Goal: Information Seeking & Learning: Check status

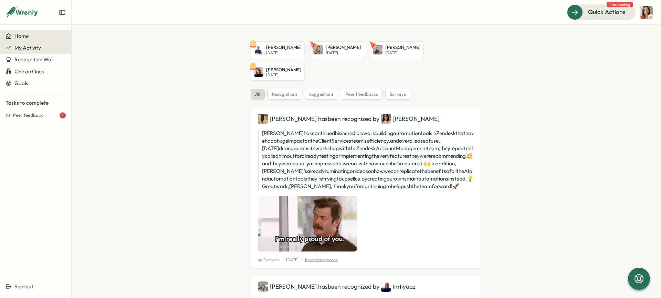
click at [35, 46] on span "My Activity" at bounding box center [27, 47] width 27 height 7
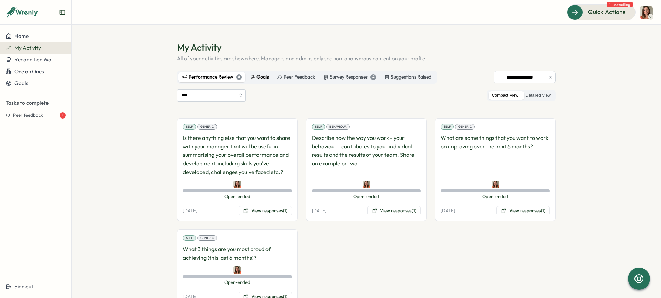
click at [259, 81] on label "Goals" at bounding box center [259, 77] width 27 height 10
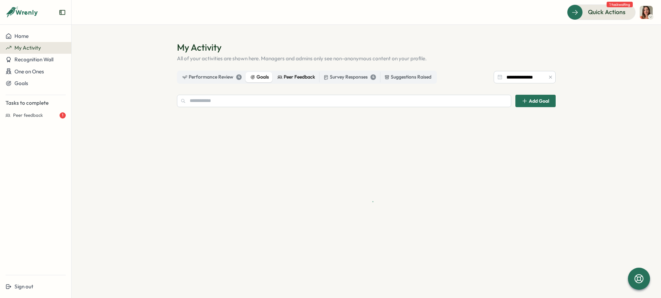
click at [298, 80] on div "Peer Feedback" at bounding box center [296, 77] width 38 height 8
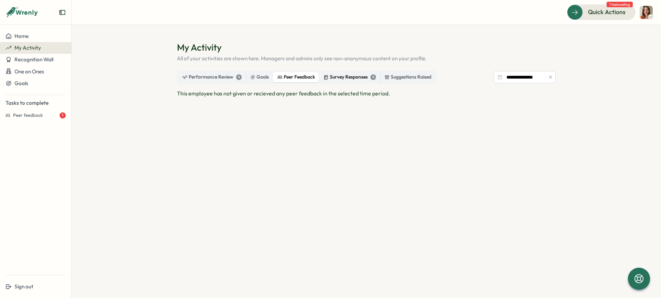
click at [344, 73] on label "Survey Responses 4" at bounding box center [349, 77] width 61 height 10
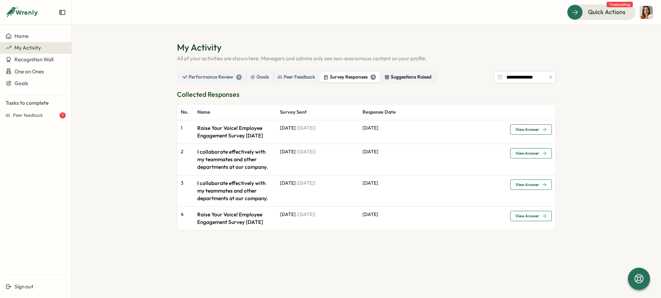
click at [403, 80] on div "Suggestions Raised" at bounding box center [408, 77] width 47 height 8
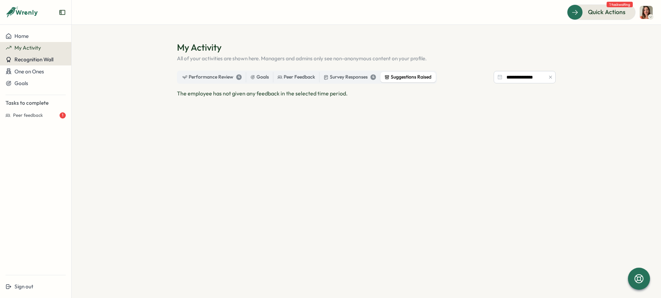
click at [35, 62] on span "Recognition Wall" at bounding box center [33, 59] width 39 height 7
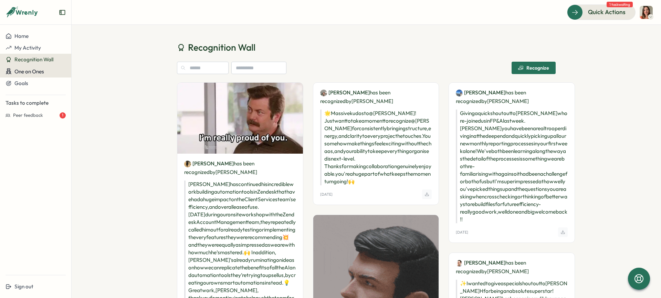
click at [34, 72] on span "One on Ones" at bounding box center [29, 71] width 30 height 7
click at [31, 86] on button "Goals" at bounding box center [35, 83] width 71 height 12
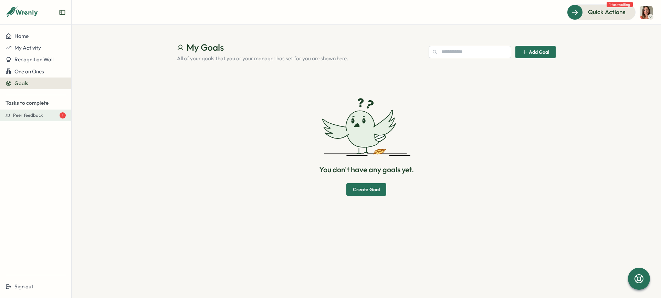
click at [28, 117] on span "Peer feedback" at bounding box center [28, 115] width 30 height 6
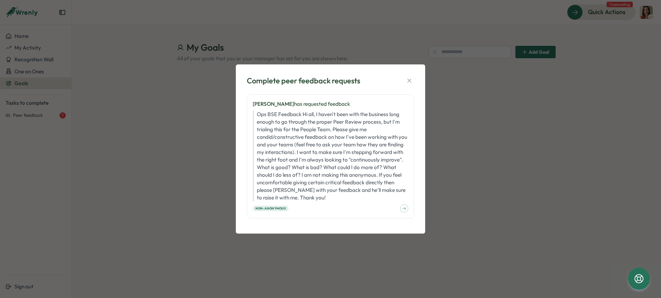
drag, startPoint x: 406, startPoint y: 77, endPoint x: 80, endPoint y: 67, distance: 326.5
click at [406, 77] on icon "button" at bounding box center [409, 80] width 7 height 7
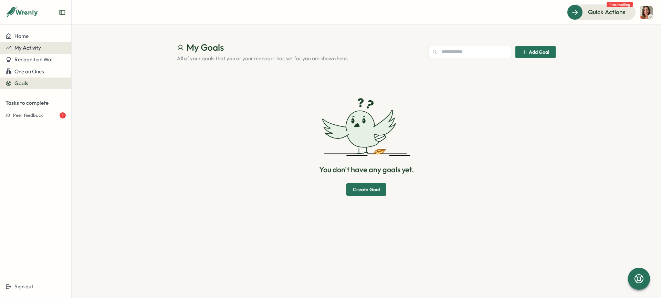
click at [36, 48] on span "My Activity" at bounding box center [27, 47] width 27 height 7
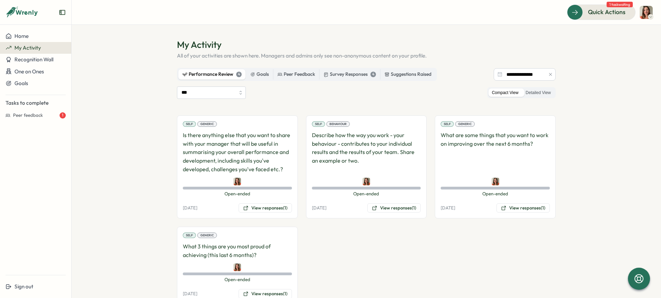
scroll to position [2, 0]
click at [257, 76] on div "Goals" at bounding box center [259, 75] width 19 height 8
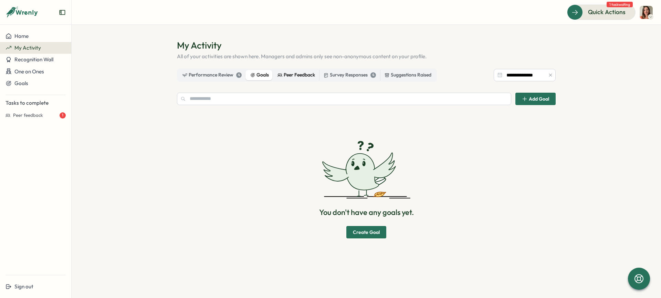
click at [304, 75] on div "Peer Feedback" at bounding box center [296, 75] width 38 height 8
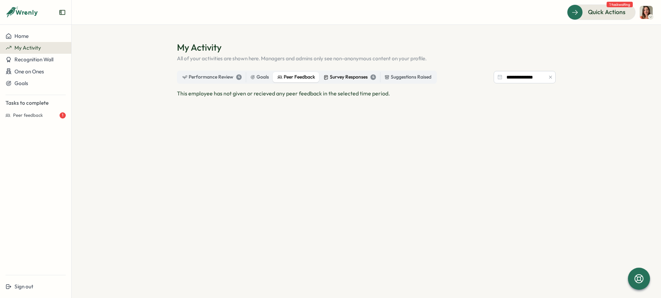
click at [343, 75] on div "Survey Responses 4" at bounding box center [350, 77] width 52 height 8
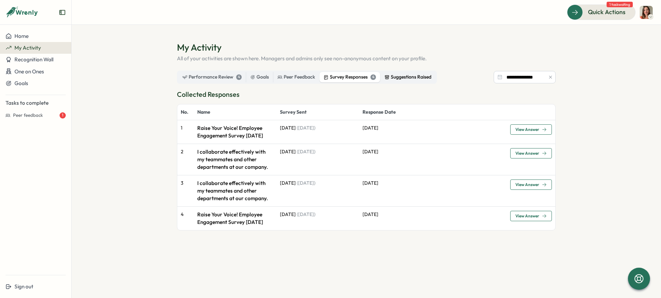
click at [402, 75] on div "Suggestions Raised" at bounding box center [408, 77] width 47 height 8
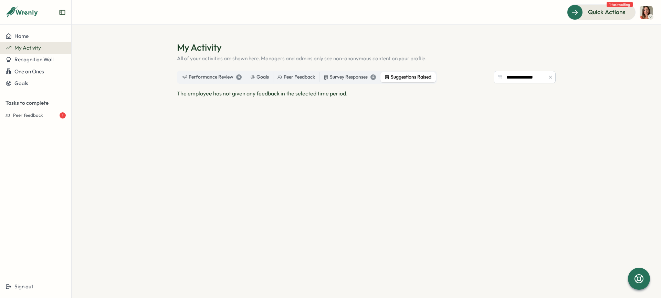
drag, startPoint x: 203, startPoint y: 77, endPoint x: 200, endPoint y: 83, distance: 6.8
click at [203, 77] on div "Performance Review 4" at bounding box center [211, 77] width 59 height 8
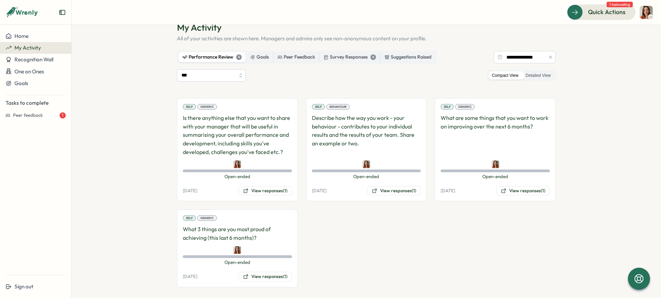
scroll to position [26, 0]
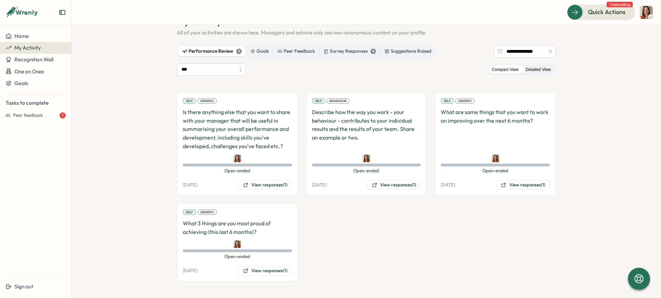
click at [533, 71] on label "Detailed View" at bounding box center [538, 69] width 32 height 9
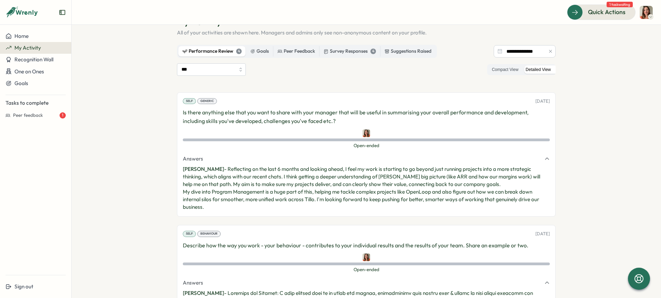
drag, startPoint x: 507, startPoint y: 70, endPoint x: 462, endPoint y: 75, distance: 45.1
click at [507, 70] on label "Compact View" at bounding box center [504, 69] width 33 height 9
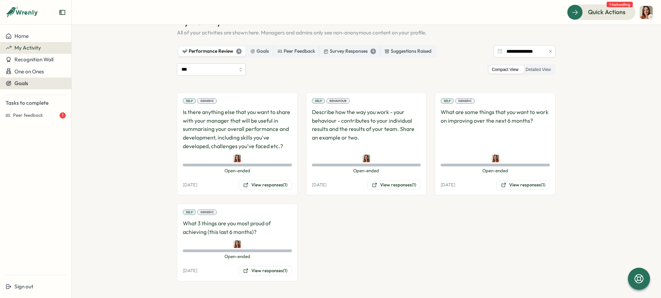
click at [23, 84] on span "Goals" at bounding box center [21, 83] width 14 height 7
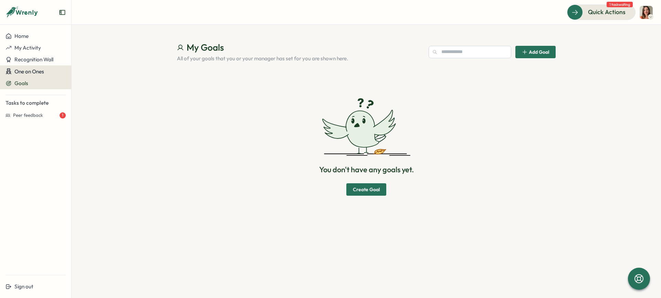
click at [27, 72] on span "One on Ones" at bounding box center [29, 71] width 30 height 7
click at [21, 69] on span "One on Ones" at bounding box center [29, 71] width 30 height 7
click at [19, 69] on span "One on Ones" at bounding box center [29, 71] width 30 height 7
click at [28, 57] on span "Recognition Wall" at bounding box center [33, 59] width 39 height 7
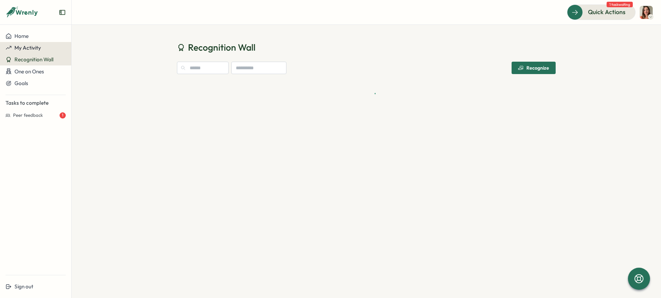
click at [31, 46] on span "My Activity" at bounding box center [27, 47] width 27 height 7
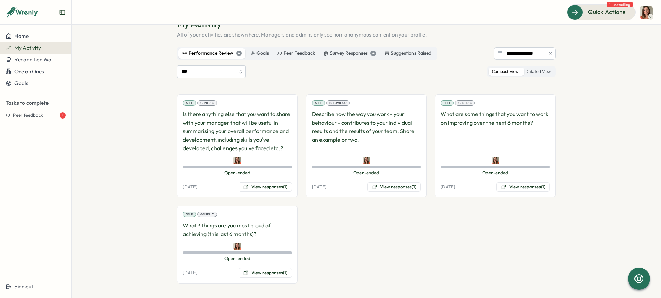
scroll to position [26, 0]
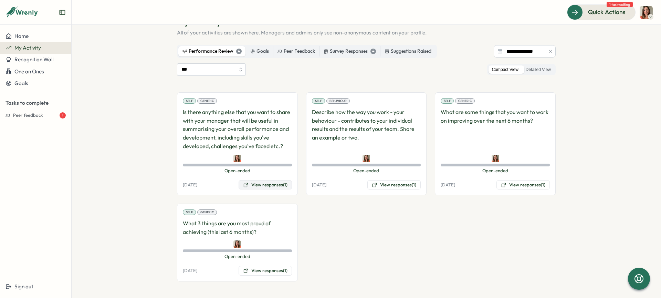
click at [272, 185] on button "View responses (1)" at bounding box center [265, 185] width 53 height 10
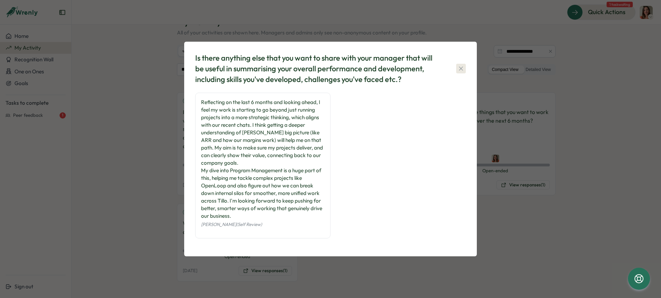
drag, startPoint x: 463, startPoint y: 67, endPoint x: 442, endPoint y: 173, distance: 108.3
click at [462, 68] on icon "button" at bounding box center [461, 68] width 7 height 7
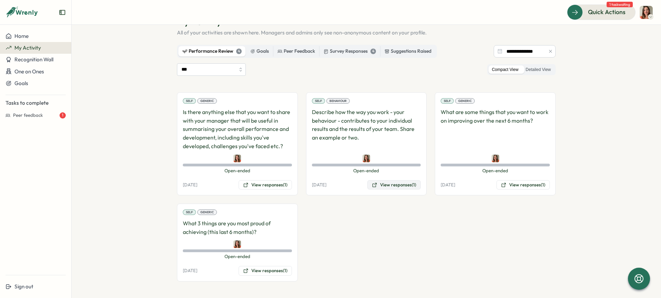
click at [398, 189] on button "View responses (1)" at bounding box center [393, 185] width 53 height 10
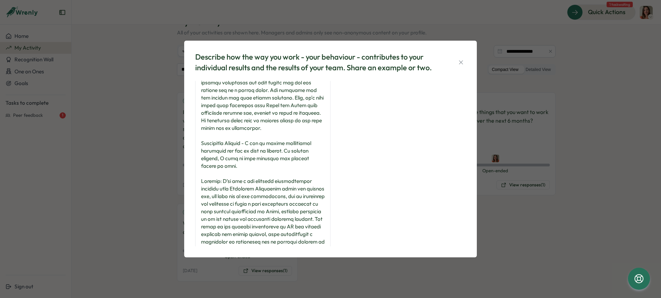
scroll to position [80, 0]
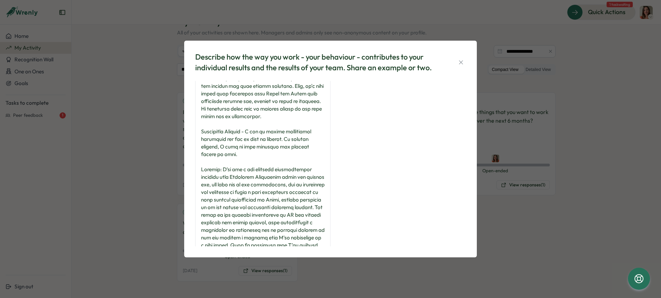
drag, startPoint x: 457, startPoint y: 61, endPoint x: 436, endPoint y: 103, distance: 47.0
click at [457, 61] on button "button" at bounding box center [461, 62] width 10 height 10
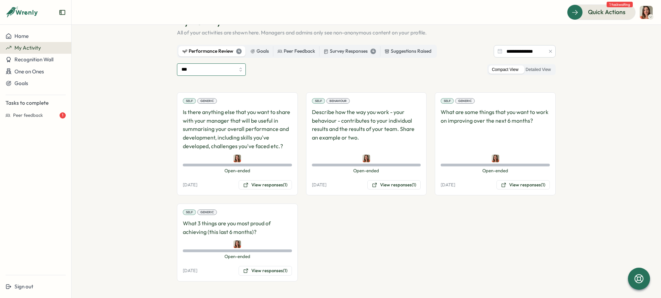
click at [238, 71] on input "***" at bounding box center [211, 69] width 69 height 12
click at [238, 72] on input "***" at bounding box center [211, 69] width 69 height 12
click at [273, 76] on div "*** Compact View Detailed View Self Generic Is there anything else that you wan…" at bounding box center [366, 172] width 379 height 218
click at [533, 72] on label "Detailed View" at bounding box center [538, 69] width 32 height 9
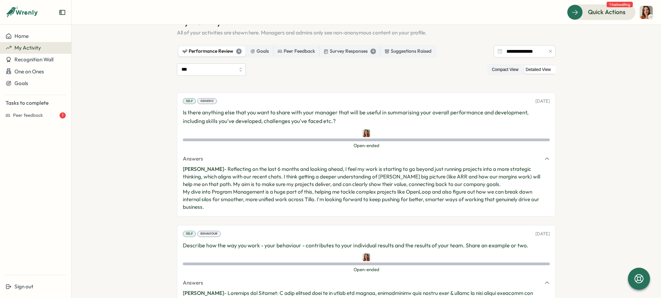
click at [499, 71] on label "Compact View" at bounding box center [504, 69] width 33 height 9
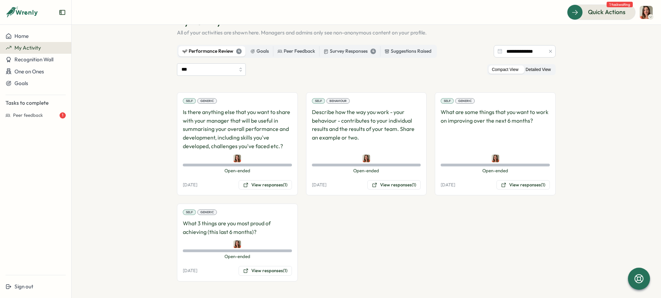
click at [543, 65] on label "Detailed View" at bounding box center [538, 69] width 32 height 9
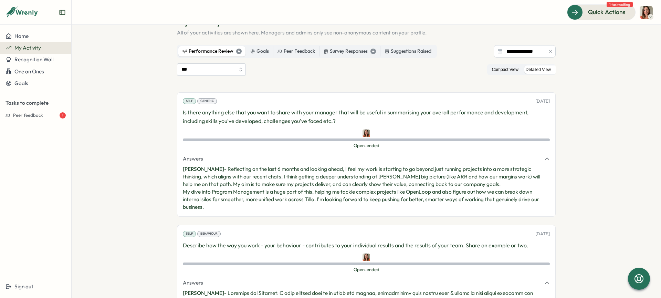
click at [490, 70] on label "Compact View" at bounding box center [504, 69] width 33 height 9
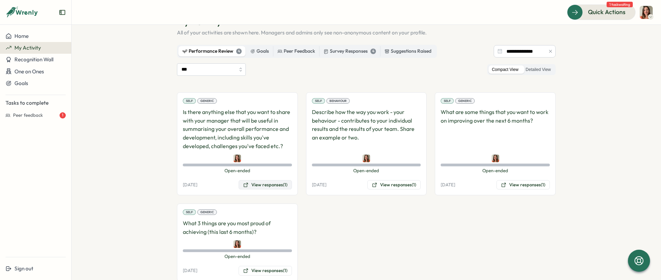
click at [259, 184] on button "View responses (1)" at bounding box center [265, 185] width 53 height 10
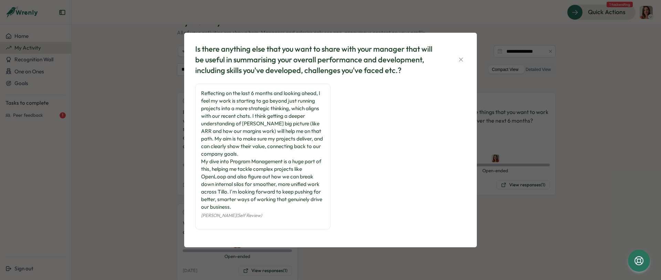
drag, startPoint x: 469, startPoint y: 60, endPoint x: 464, endPoint y: 60, distance: 4.1
click at [468, 60] on div "Is there anything else that you want to share with your manager that will be us…" at bounding box center [330, 140] width 293 height 214
click at [464, 60] on button "button" at bounding box center [461, 60] width 10 height 10
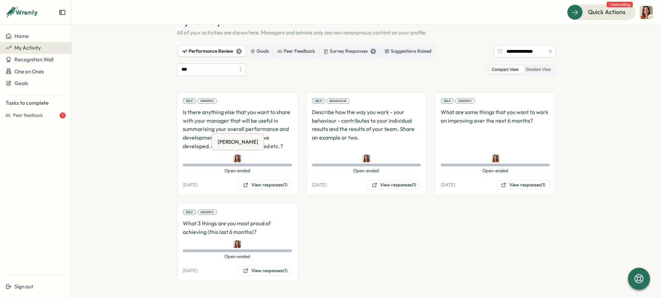
click at [235, 158] on img at bounding box center [237, 159] width 8 height 8
click at [261, 186] on button "View responses (1)" at bounding box center [265, 185] width 53 height 10
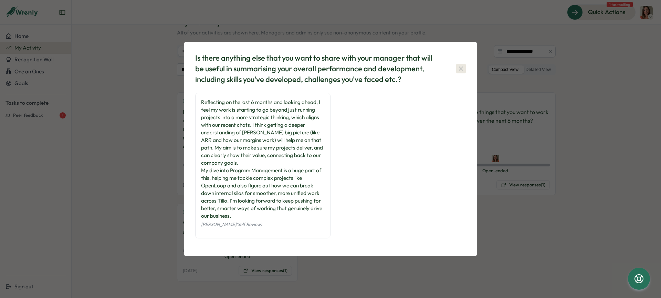
click at [463, 73] on button "button" at bounding box center [461, 69] width 10 height 10
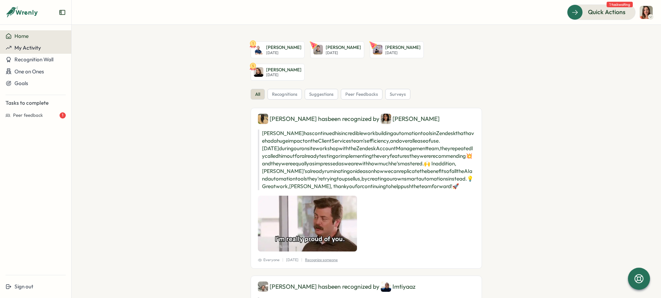
click at [31, 51] on span "My Activity" at bounding box center [27, 47] width 27 height 7
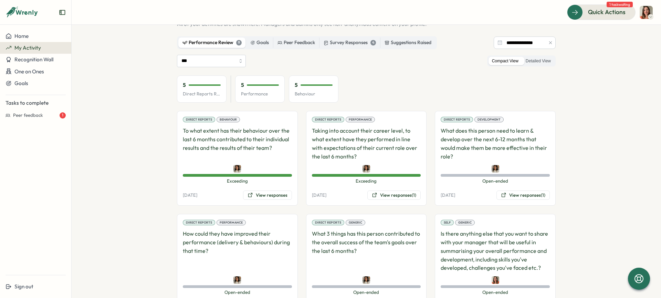
scroll to position [34, 0]
click at [542, 64] on label "Detailed View" at bounding box center [538, 61] width 32 height 9
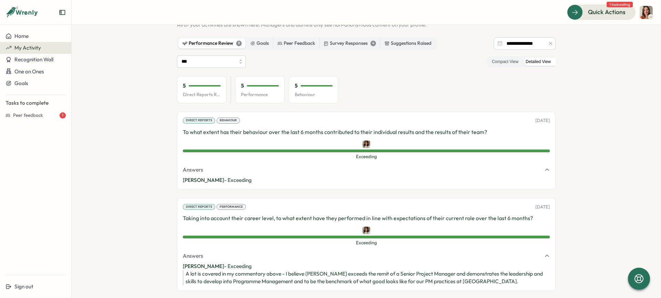
drag, startPoint x: 490, startPoint y: 63, endPoint x: 471, endPoint y: 66, distance: 19.2
click at [490, 63] on label "Compact View" at bounding box center [504, 61] width 33 height 9
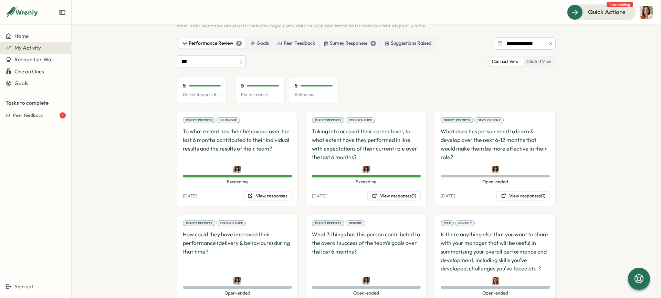
scroll to position [34, 0]
click at [265, 197] on button "View responses" at bounding box center [267, 196] width 49 height 10
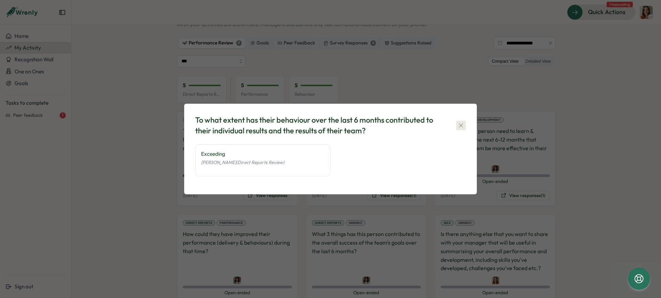
click at [462, 122] on icon "button" at bounding box center [461, 125] width 7 height 7
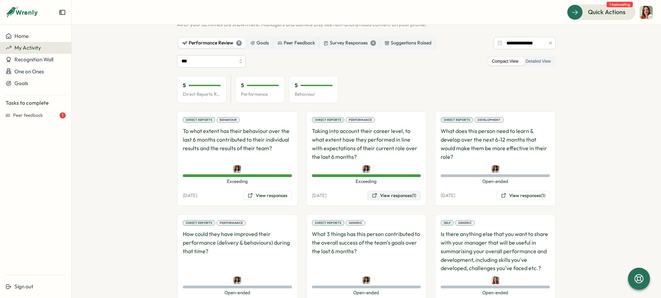
click at [382, 197] on button "View responses (1)" at bounding box center [393, 196] width 53 height 10
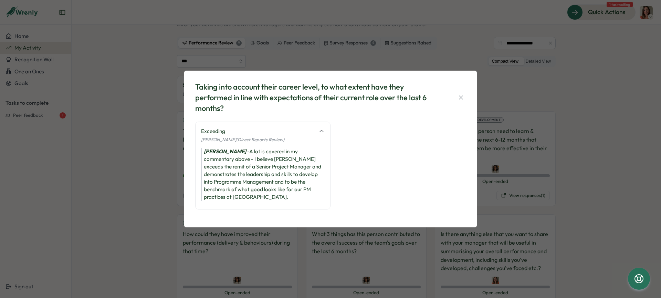
drag, startPoint x: 460, startPoint y: 100, endPoint x: 330, endPoint y: 173, distance: 148.1
click at [460, 100] on icon "button" at bounding box center [461, 97] width 7 height 7
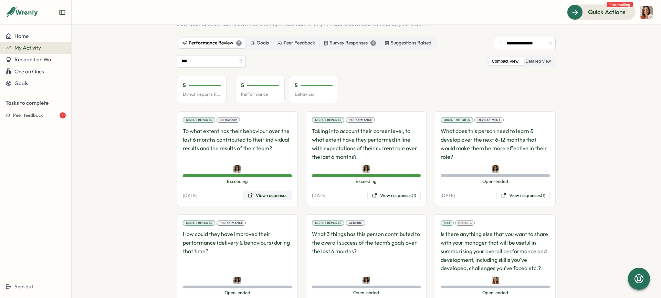
click at [263, 196] on button "View responses" at bounding box center [267, 196] width 49 height 10
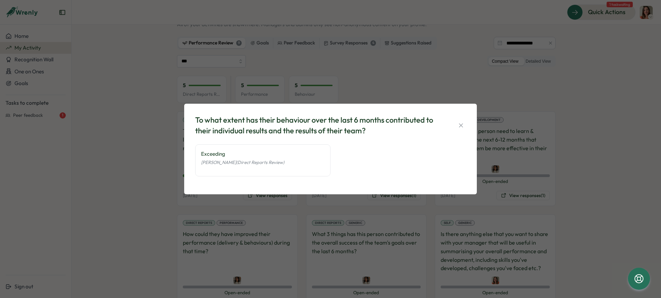
click at [467, 125] on div "To what extent has their behaviour over the last 6 months contributed to their …" at bounding box center [330, 149] width 276 height 74
click at [463, 123] on icon "button" at bounding box center [461, 125] width 7 height 7
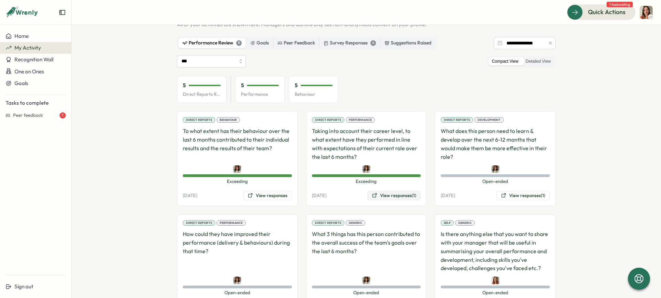
click at [405, 198] on button "View responses (1)" at bounding box center [393, 196] width 53 height 10
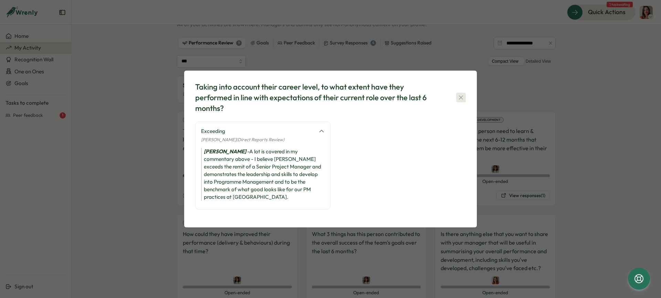
click at [460, 99] on icon "button" at bounding box center [461, 97] width 7 height 7
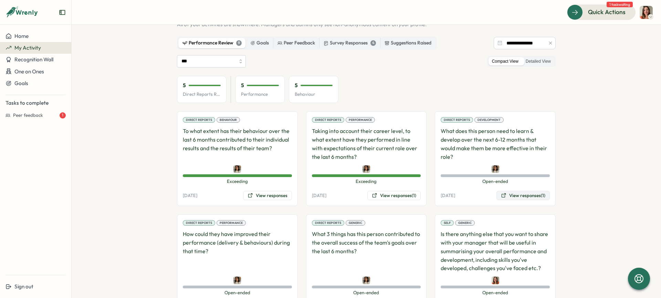
click at [516, 194] on button "View responses (1)" at bounding box center [522, 196] width 53 height 10
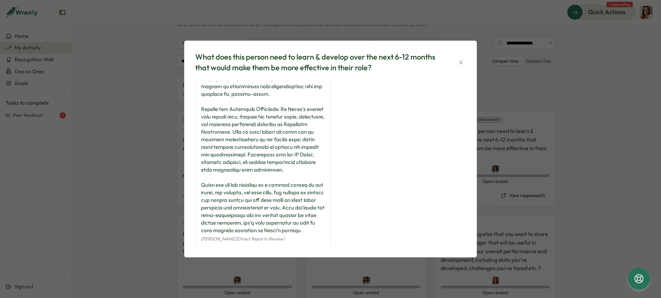
scroll to position [112, 0]
click at [460, 62] on icon "button" at bounding box center [461, 62] width 7 height 7
